Goal: Task Accomplishment & Management: Manage account settings

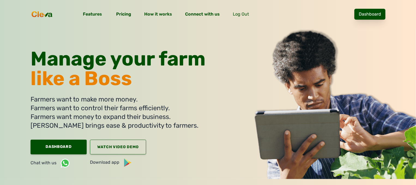
click at [369, 17] on link "Dashboard" at bounding box center [369, 14] width 31 height 11
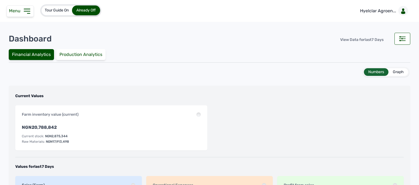
click at [17, 11] on span "Menu" at bounding box center [16, 10] width 14 height 5
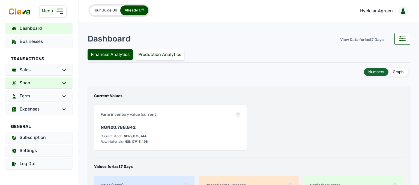
click at [55, 80] on link "Shop" at bounding box center [38, 82] width 67 height 11
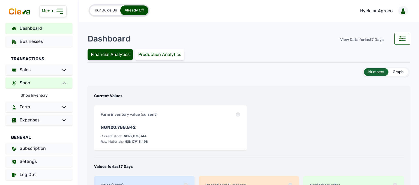
click at [51, 79] on link "Shop" at bounding box center [38, 82] width 67 height 11
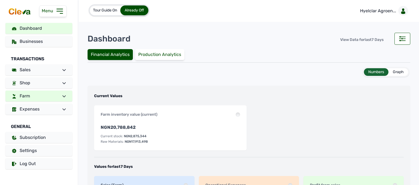
click at [59, 93] on span at bounding box center [62, 96] width 8 height 7
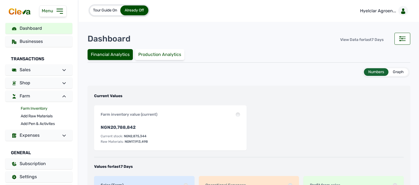
click at [40, 108] on link "Farm Inventory" at bounding box center [47, 109] width 52 height 8
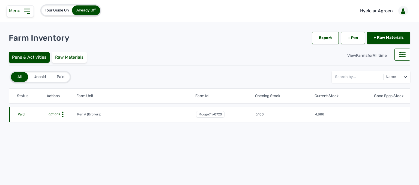
click at [37, 107] on tr "Paid options Pen A (Broilers) mdogo7hx0720 5,100 4,888 Week 9, Day 5 of 8 weeks…" at bounding box center [344, 114] width 670 height 15
click at [62, 114] on circle at bounding box center [62, 114] width 1 height 1
click at [65, 119] on div "Farm Activities" at bounding box center [57, 122] width 39 height 7
click at [65, 122] on div "Farm Activities" at bounding box center [57, 122] width 39 height 7
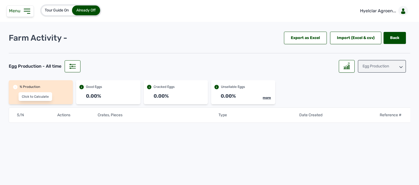
click at [66, 124] on div "S/N Actions Crates, Pieces Type Date Created Reference #" at bounding box center [209, 130] width 401 height 53
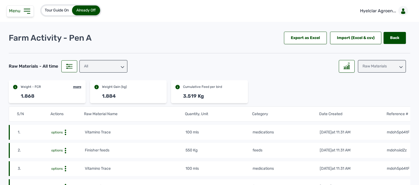
click at [110, 67] on div "All" at bounding box center [103, 66] width 48 height 13
click at [105, 89] on div "feeds" at bounding box center [103, 91] width 48 height 10
click at [339, 68] on div at bounding box center [347, 66] width 16 height 13
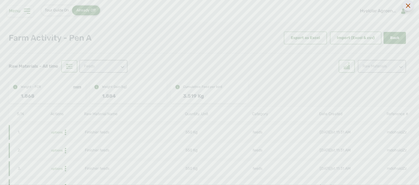
click at [408, 8] on icon at bounding box center [408, 6] width 4 height 4
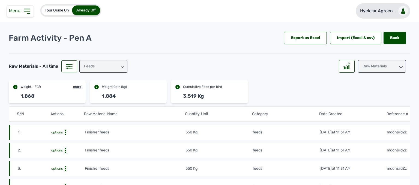
click at [371, 14] on link "Hyelclar Agroen..." at bounding box center [382, 10] width 55 height 15
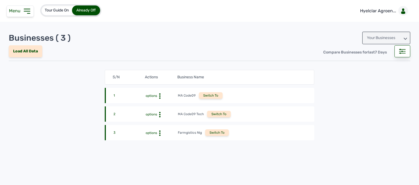
click at [361, 11] on p "Hyelclar Agroen..." at bounding box center [378, 11] width 36 height 7
click at [387, 33] on div "Your Businesses" at bounding box center [386, 38] width 48 height 13
click at [376, 61] on div "Invitations" at bounding box center [386, 62] width 48 height 10
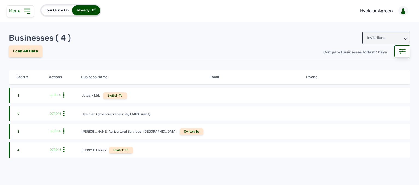
click at [180, 134] on div "Switch To" at bounding box center [192, 131] width 24 height 7
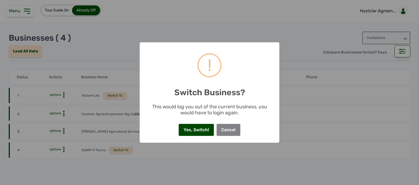
click at [190, 126] on button "Yes, Switch!" at bounding box center [196, 130] width 35 height 12
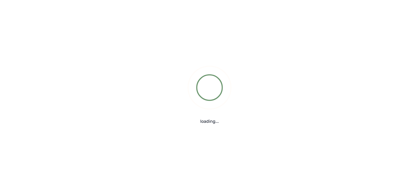
click at [29, 14] on div "loading..." at bounding box center [209, 92] width 419 height 185
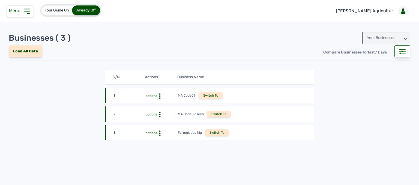
click at [29, 14] on icon at bounding box center [27, 11] width 9 height 9
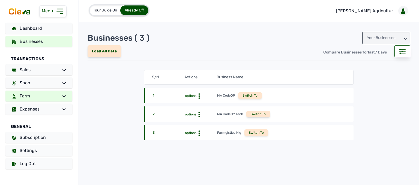
click at [60, 92] on link "Farm" at bounding box center [38, 95] width 67 height 11
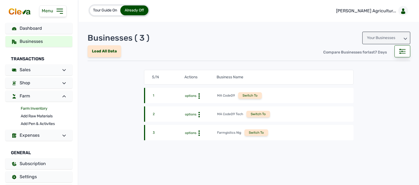
click at [40, 107] on link "Farm Inventory" at bounding box center [47, 109] width 52 height 8
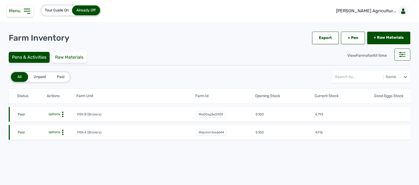
click at [62, 133] on icon at bounding box center [62, 131] width 5 height 5
click at [66, 141] on div "Farm Activities" at bounding box center [57, 140] width 39 height 7
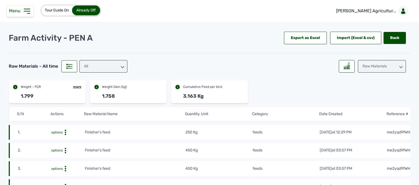
click at [100, 70] on div "All" at bounding box center [103, 66] width 48 height 13
click at [103, 89] on div "feeds" at bounding box center [103, 91] width 48 height 10
click at [348, 68] on div at bounding box center [347, 66] width 16 height 13
